Goal: Go to known website: Go to known website

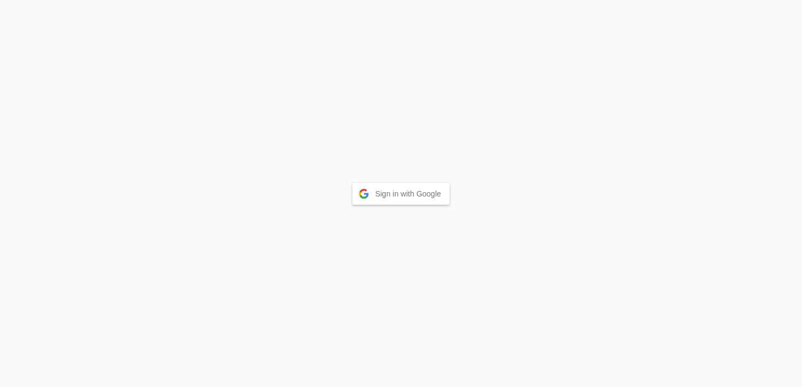
click at [402, 200] on button "Sign in with Google" at bounding box center [401, 194] width 98 height 22
